Goal: Find specific page/section: Find specific page/section

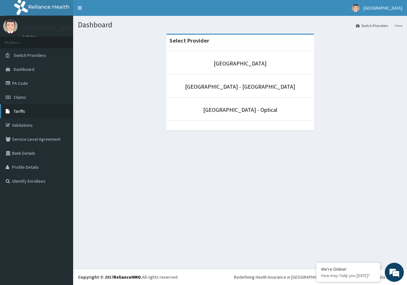
click at [24, 113] on span "Tariffs" at bounding box center [19, 111] width 11 height 6
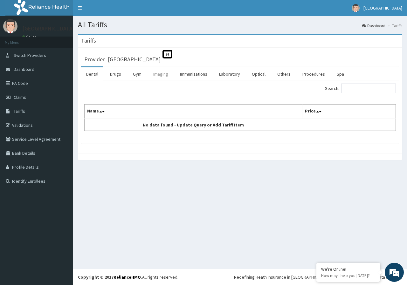
click at [153, 72] on link "Imaging" at bounding box center [160, 73] width 25 height 13
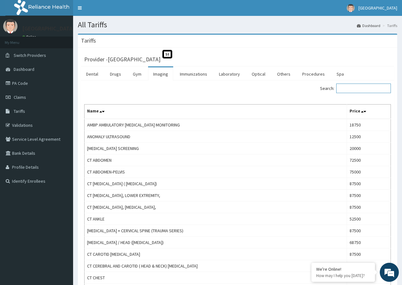
click at [346, 89] on input "Search:" at bounding box center [363, 89] width 55 height 10
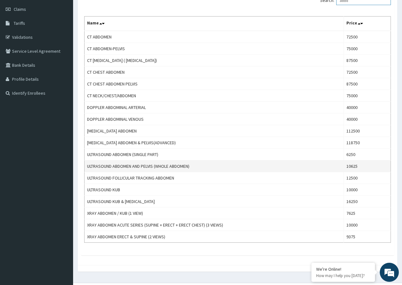
scroll to position [95, 0]
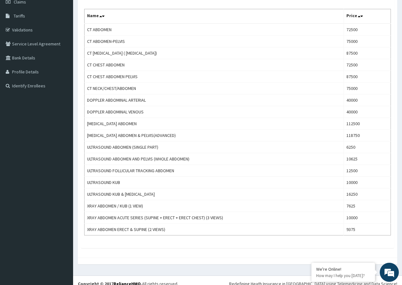
type input "abdo"
